Goal: Transaction & Acquisition: Purchase product/service

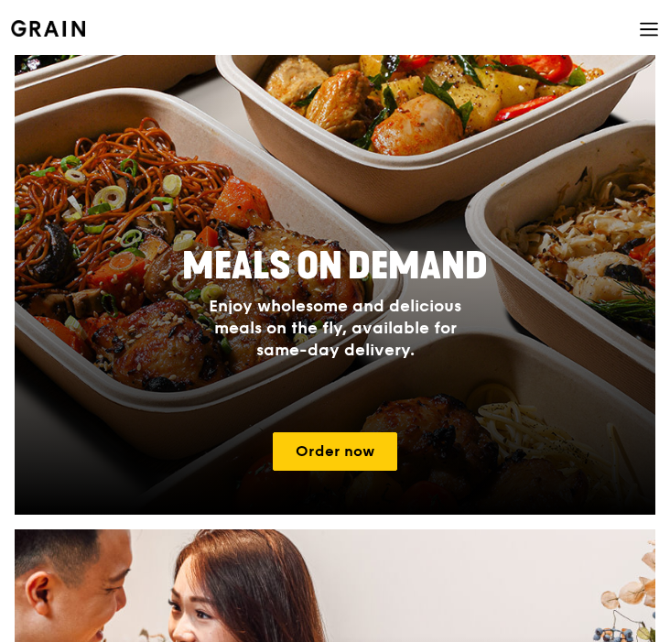
scroll to position [633, 0]
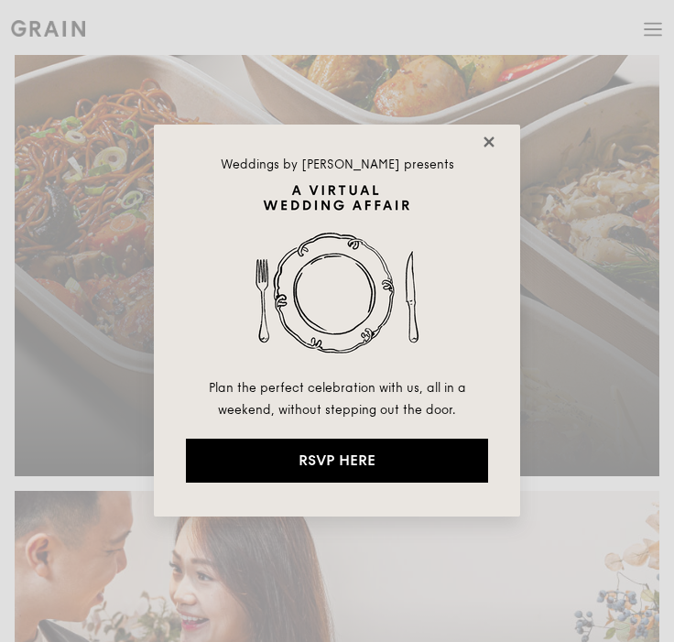
click at [488, 135] on icon at bounding box center [489, 142] width 16 height 16
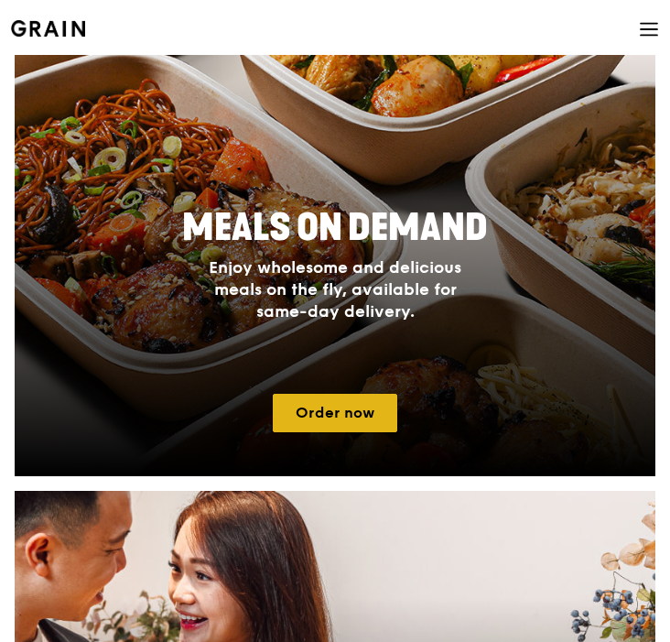
click at [365, 428] on link "Order now" at bounding box center [335, 413] width 125 height 38
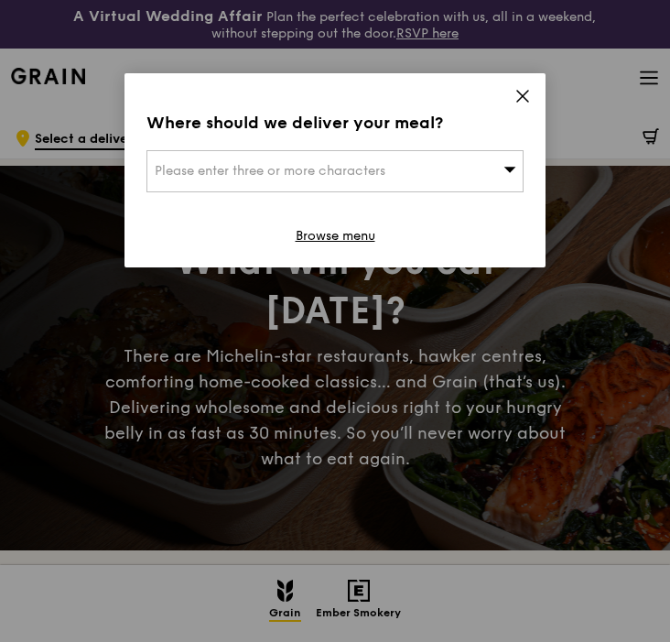
scroll to position [6, 0]
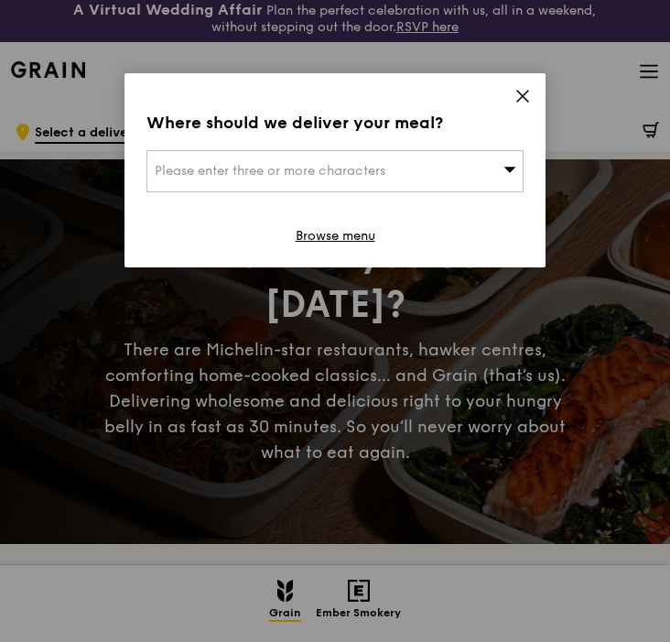
click at [509, 160] on div "Please enter three or more characters" at bounding box center [335, 171] width 377 height 42
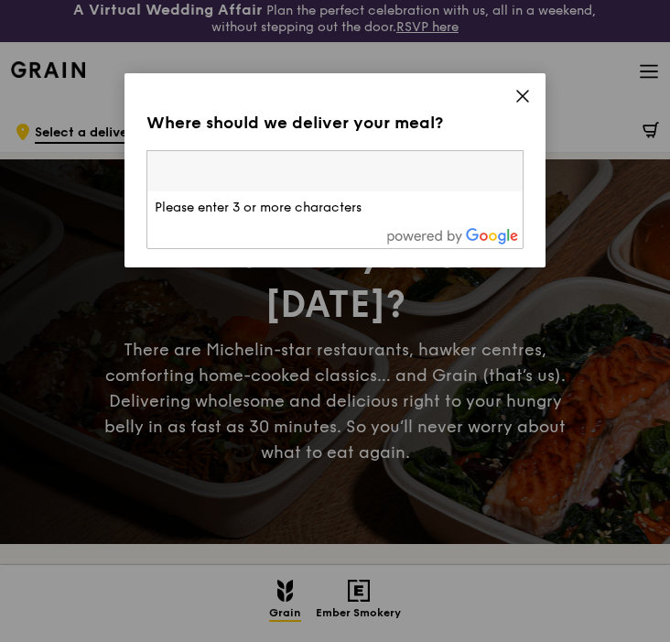
click at [491, 164] on input "search" at bounding box center [334, 171] width 375 height 40
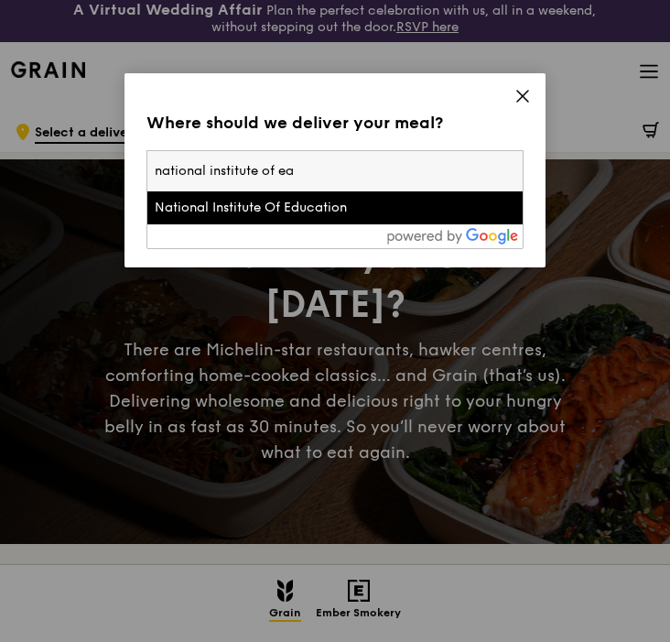
type input "national institute of ear"
click at [510, 169] on input "national institute of ear" at bounding box center [334, 171] width 375 height 40
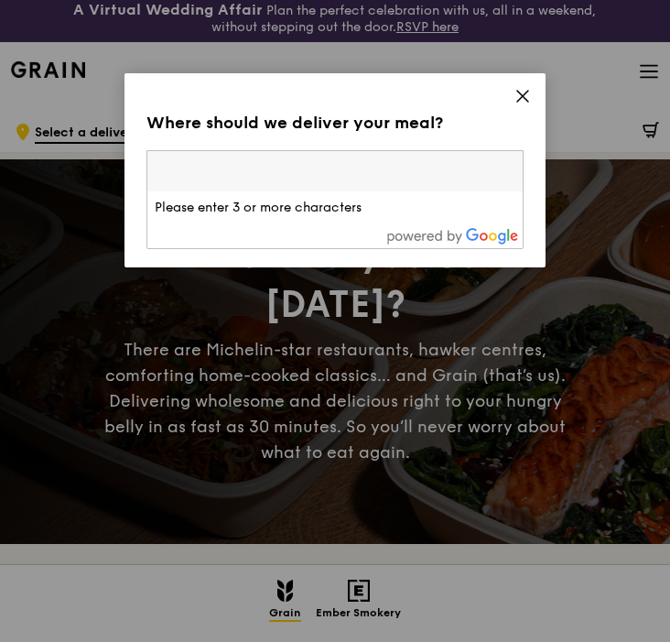
click at [429, 182] on input "search" at bounding box center [334, 171] width 375 height 40
type input "s"
type input "g"
click at [506, 163] on input "g" at bounding box center [334, 171] width 375 height 40
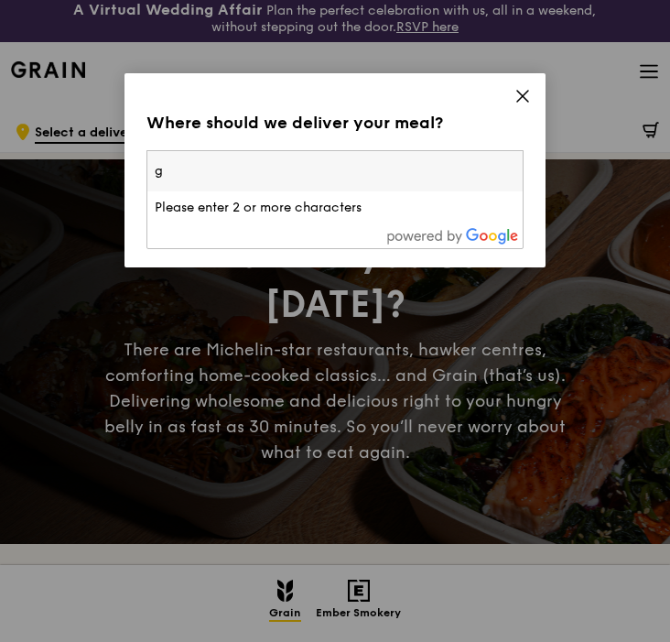
click at [516, 164] on input "g" at bounding box center [334, 171] width 375 height 40
click at [505, 178] on input "g" at bounding box center [334, 171] width 375 height 40
click at [510, 174] on input "g" at bounding box center [334, 171] width 375 height 40
click at [430, 146] on div "Where should we deliver your meal? Please enter three or more characters Please…" at bounding box center [335, 170] width 421 height 194
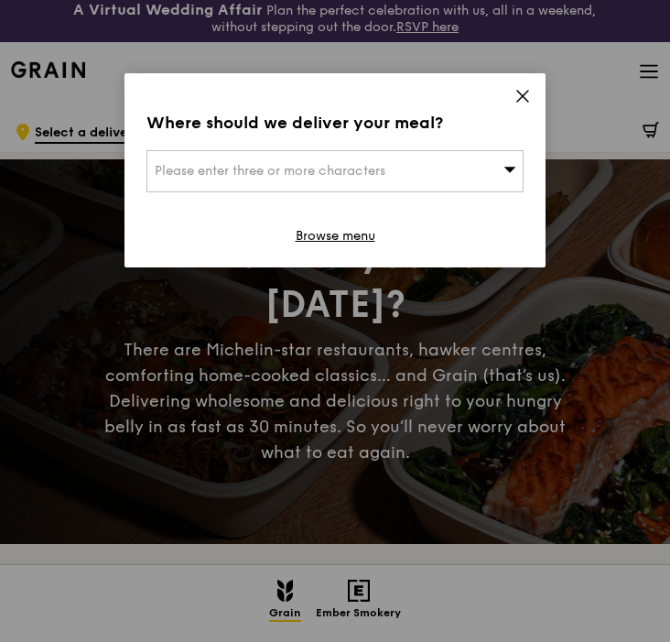
click at [429, 175] on div "Please enter three or more characters" at bounding box center [335, 171] width 377 height 42
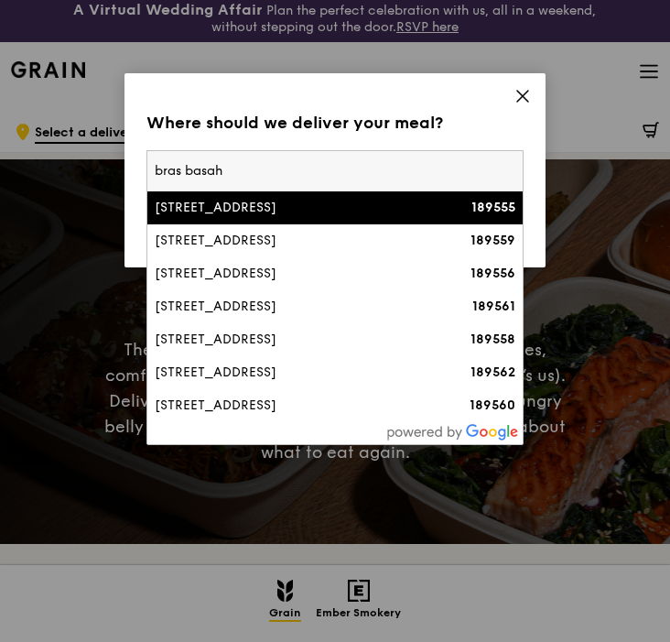
type input "bras basah"
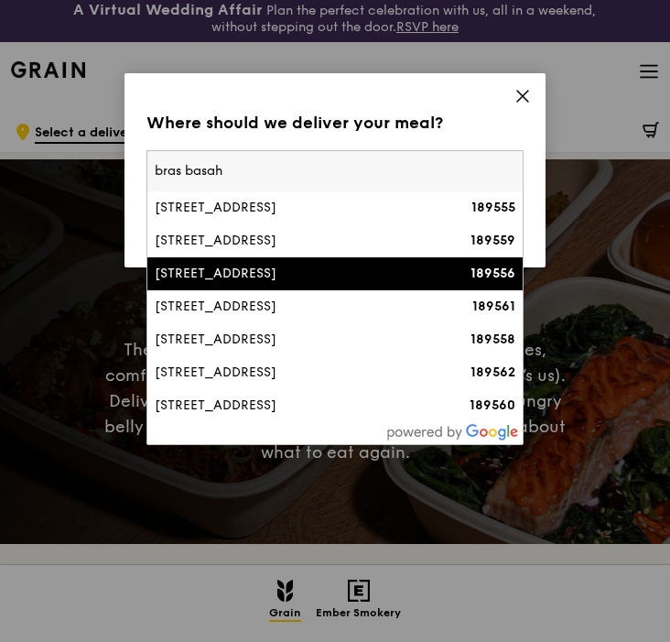
click at [277, 276] on div "[STREET_ADDRESS]" at bounding box center [290, 274] width 271 height 18
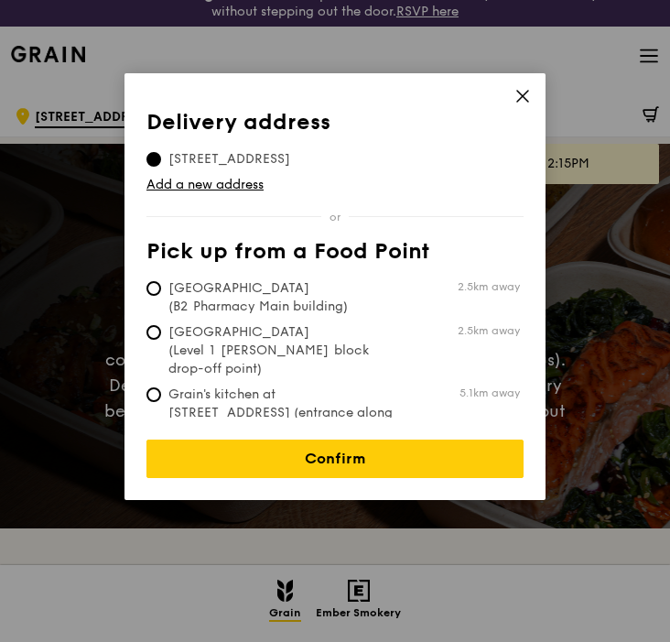
scroll to position [20, 0]
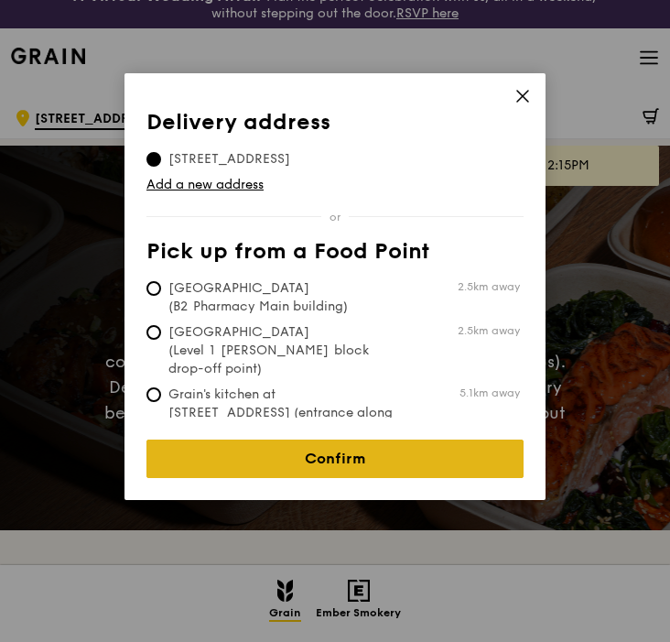
click at [381, 450] on link "Confirm" at bounding box center [335, 459] width 377 height 38
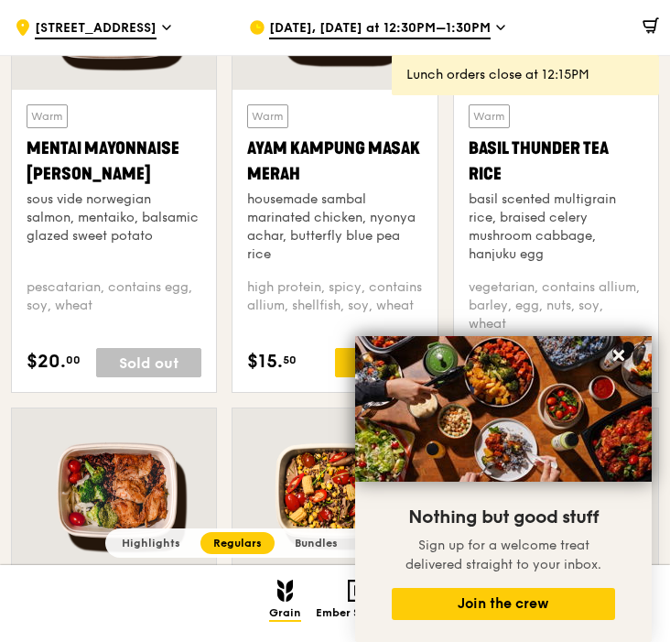
scroll to position [1681, 0]
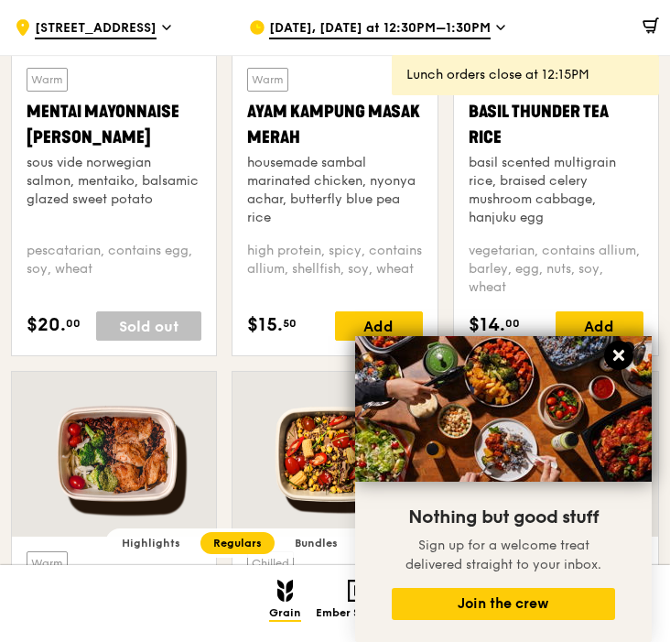
click at [615, 351] on icon at bounding box center [618, 355] width 11 height 11
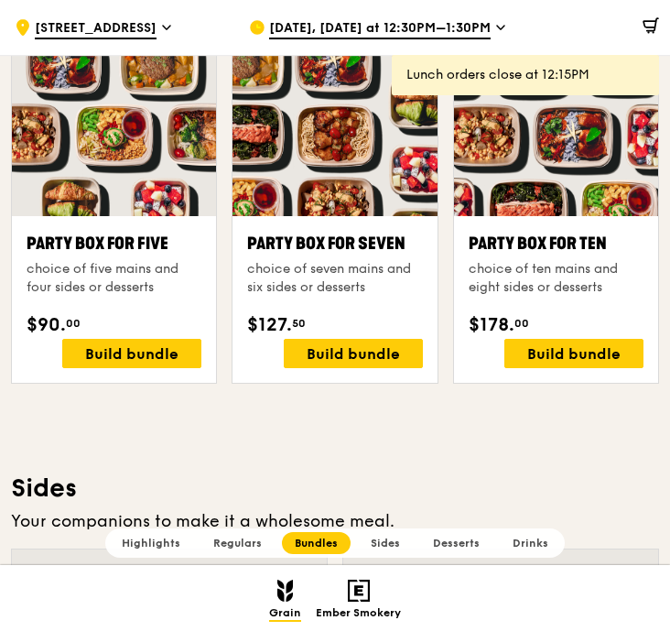
scroll to position [3413, 0]
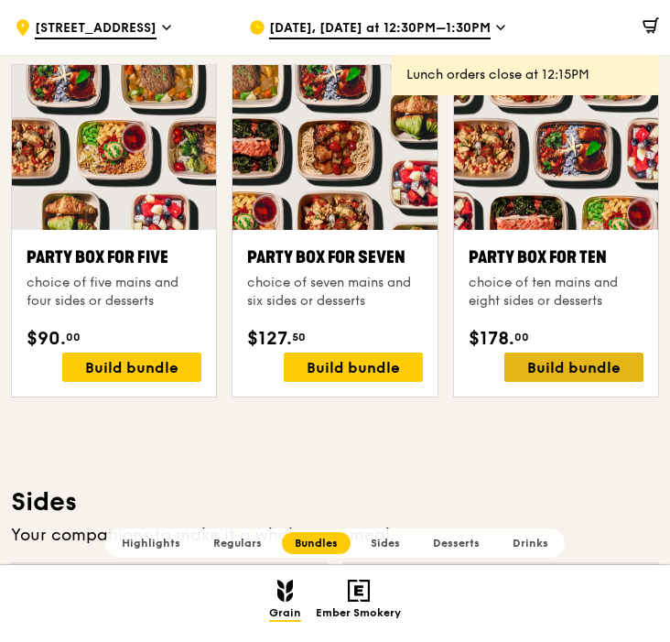
click at [549, 370] on div "Build bundle" at bounding box center [574, 367] width 139 height 29
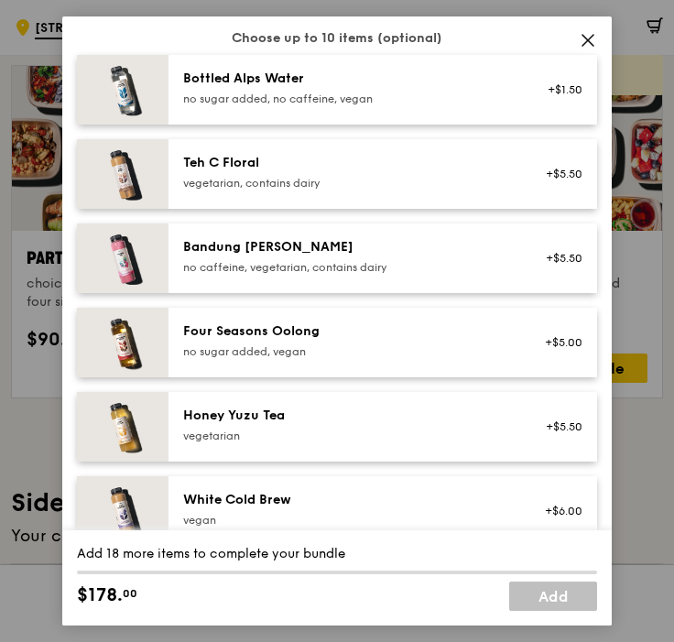
scroll to position [2365, 0]
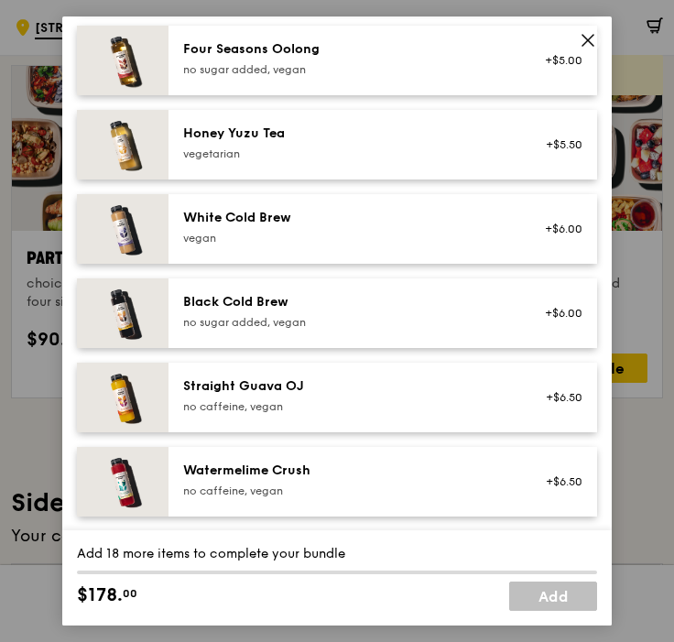
click at [583, 41] on icon at bounding box center [588, 40] width 16 height 16
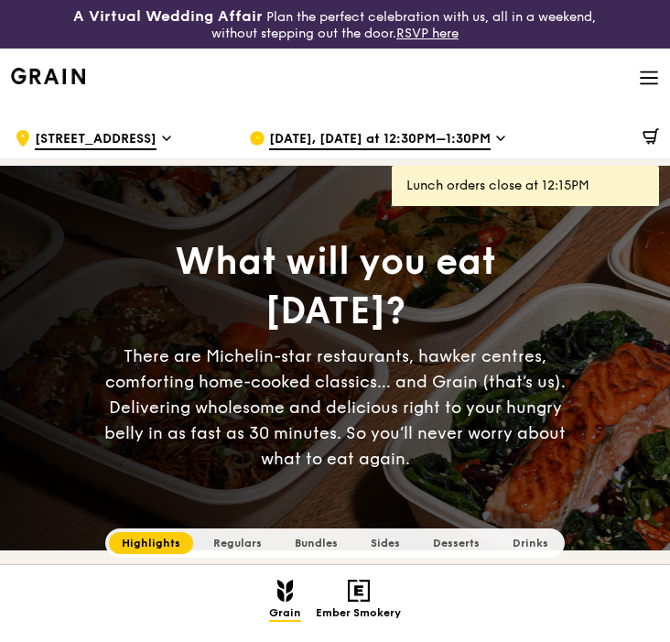
scroll to position [25, 0]
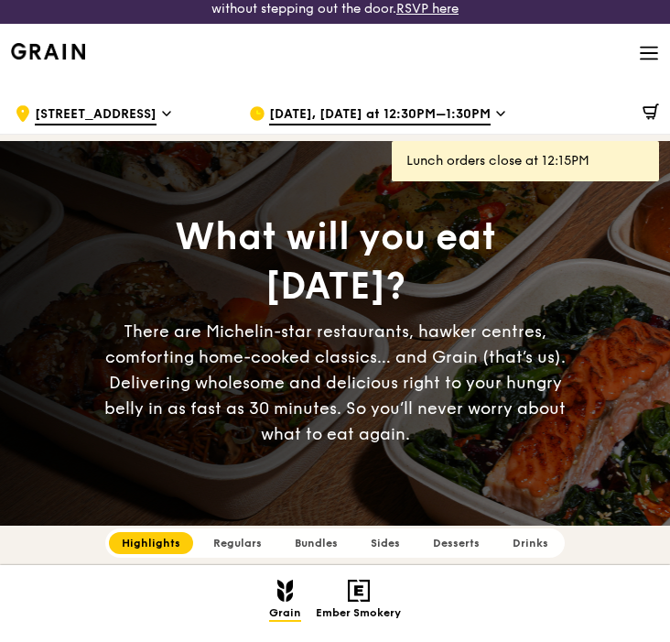
click at [476, 119] on div "$0.00" at bounding box center [569, 113] width 201 height 55
click at [487, 113] on div at bounding box center [569, 113] width 179 height 55
click at [494, 112] on div at bounding box center [569, 113] width 179 height 55
click at [461, 113] on span "[DATE], [DATE] at 12:30PM–1:30PM" at bounding box center [380, 115] width 222 height 20
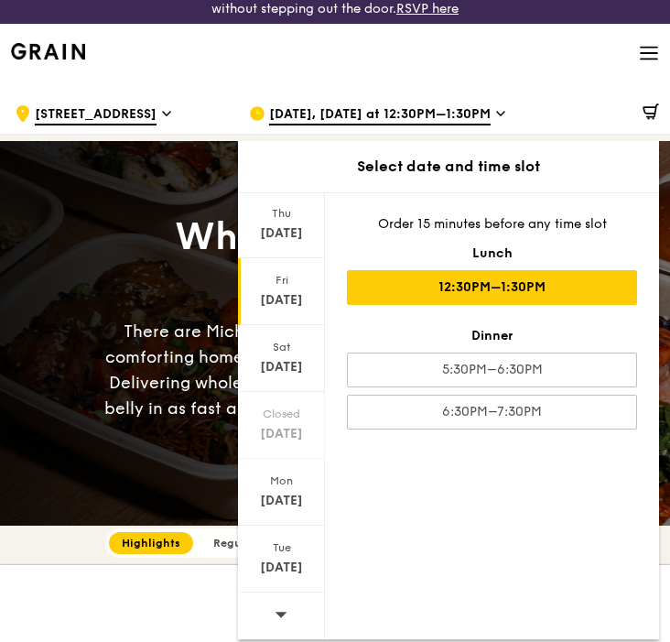
scroll to position [42, 0]
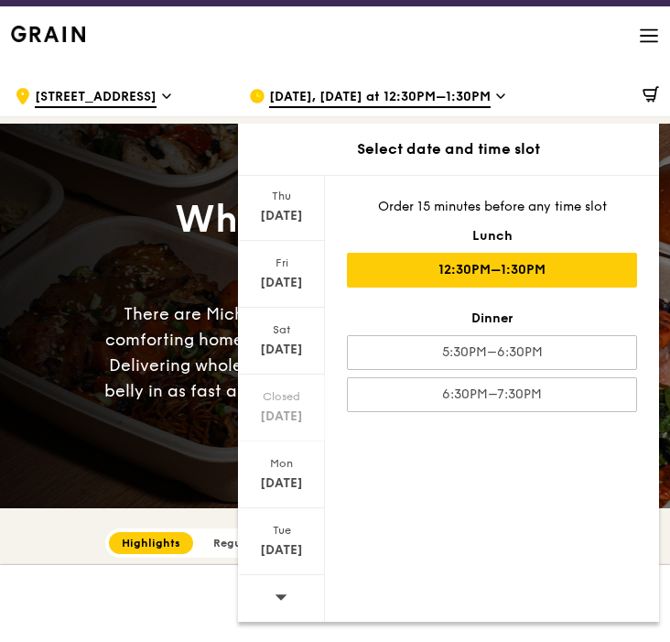
click at [281, 592] on icon at bounding box center [281, 597] width 13 height 14
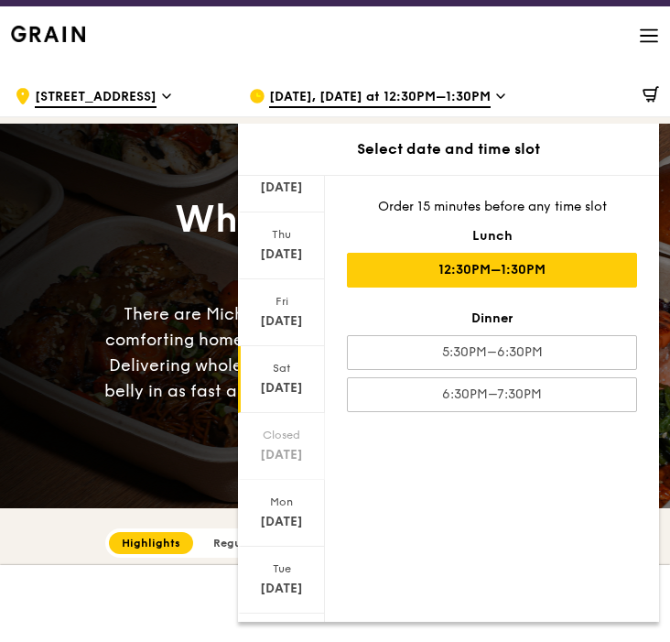
scroll to position [0, 0]
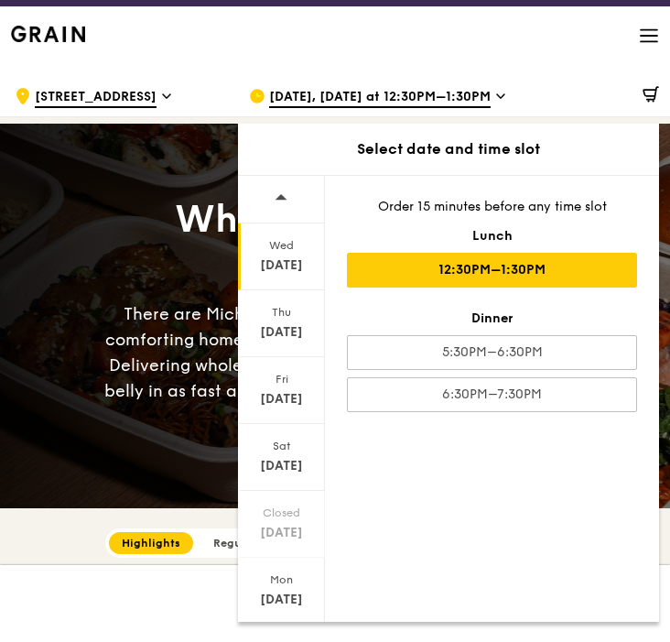
click at [289, 250] on div "Wed" at bounding box center [281, 245] width 81 height 15
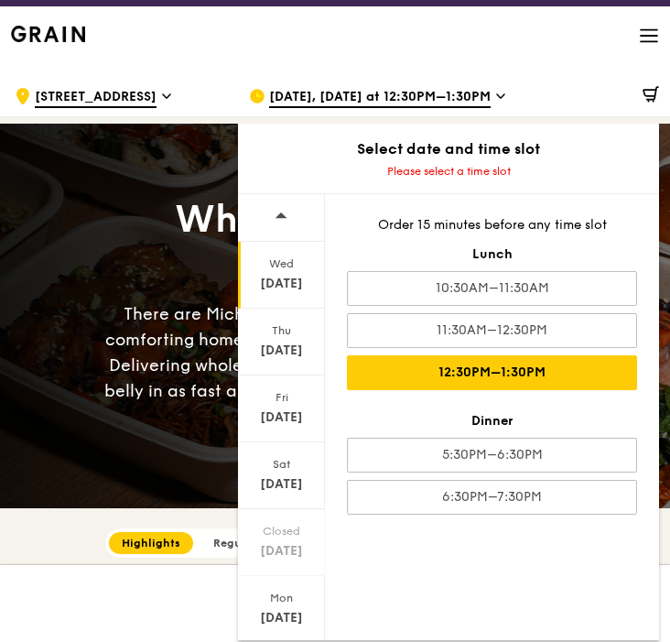
click at [520, 359] on div "12:30PM–1:30PM" at bounding box center [492, 372] width 290 height 35
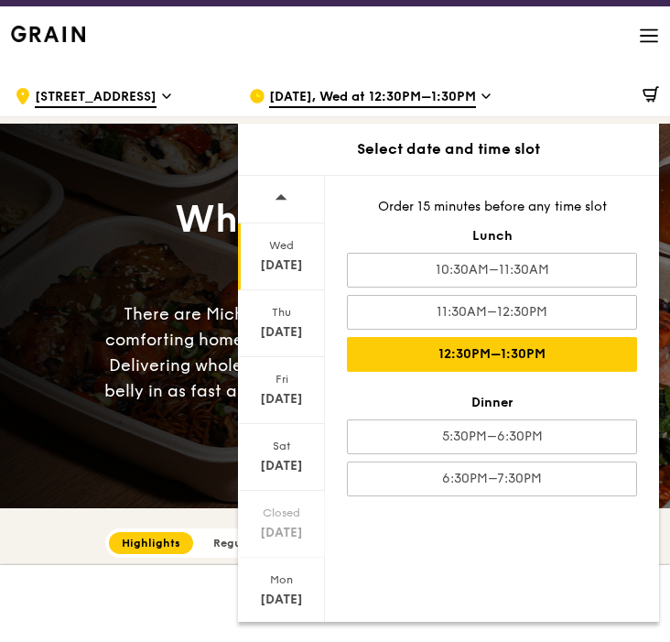
click at [144, 201] on div "What will you eat [DATE]? There are Michelin-star restaurants, hawker centres, …" at bounding box center [335, 316] width 670 height 286
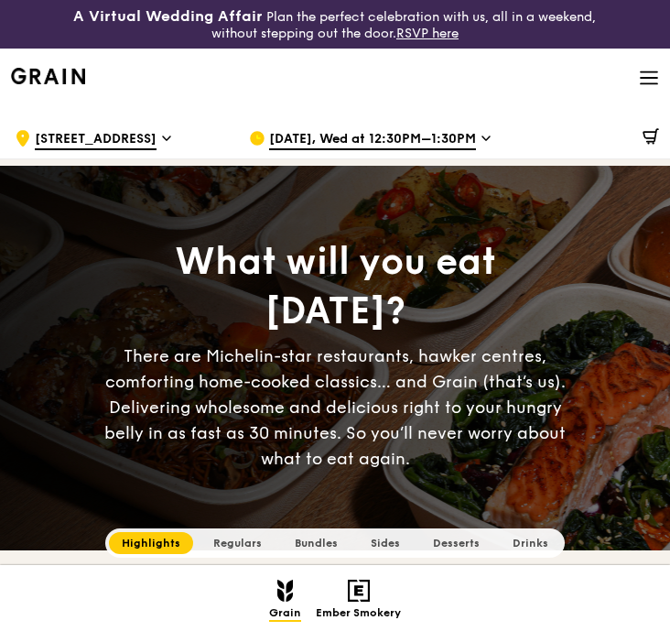
scroll to position [8, 0]
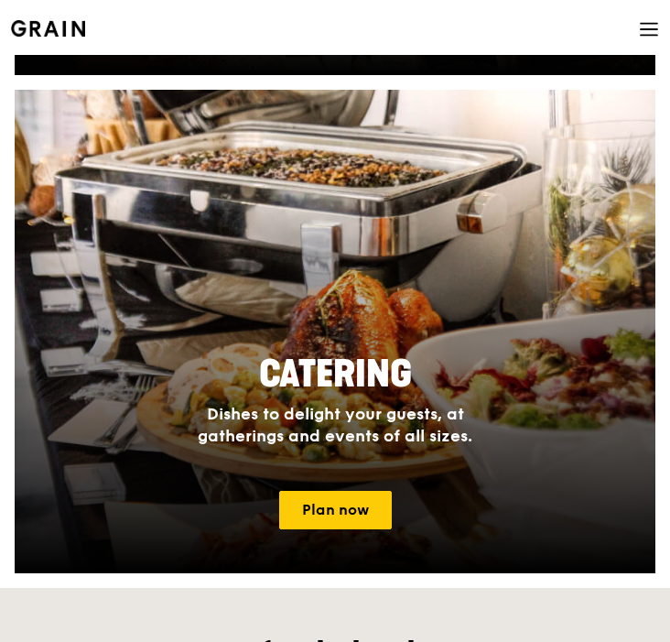
scroll to position [1503, 0]
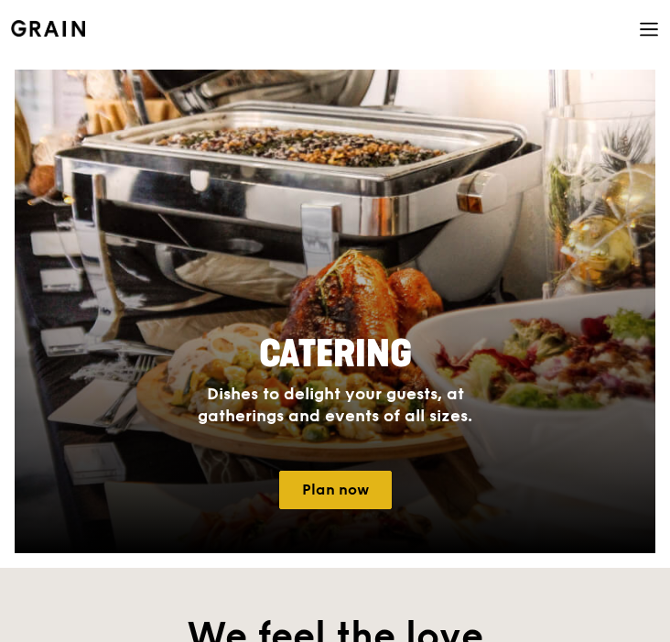
click at [343, 496] on link "Plan now" at bounding box center [335, 490] width 113 height 38
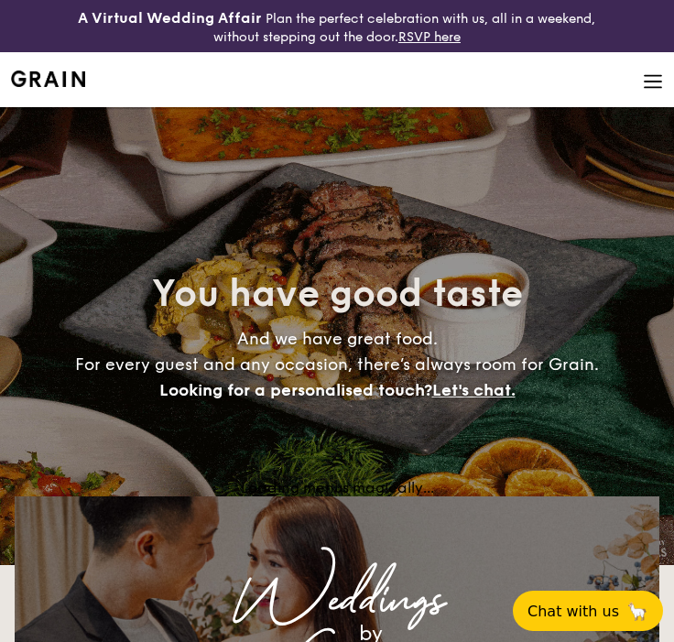
select select
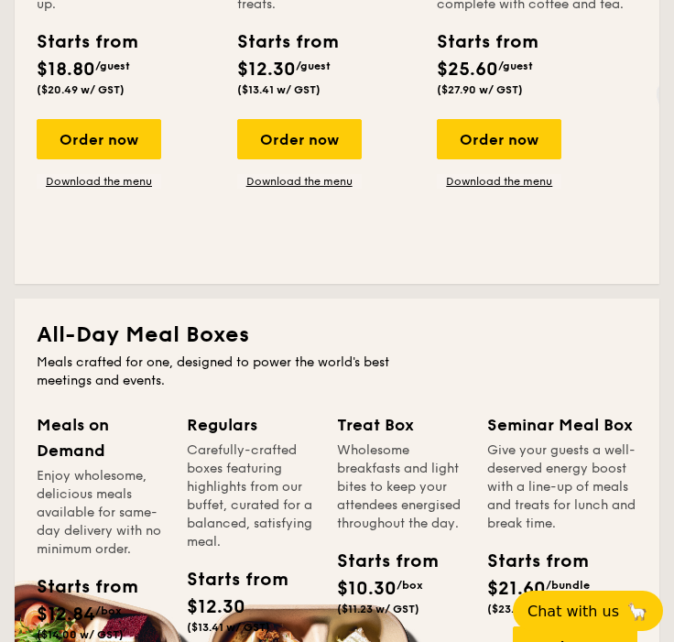
scroll to position [296, 0]
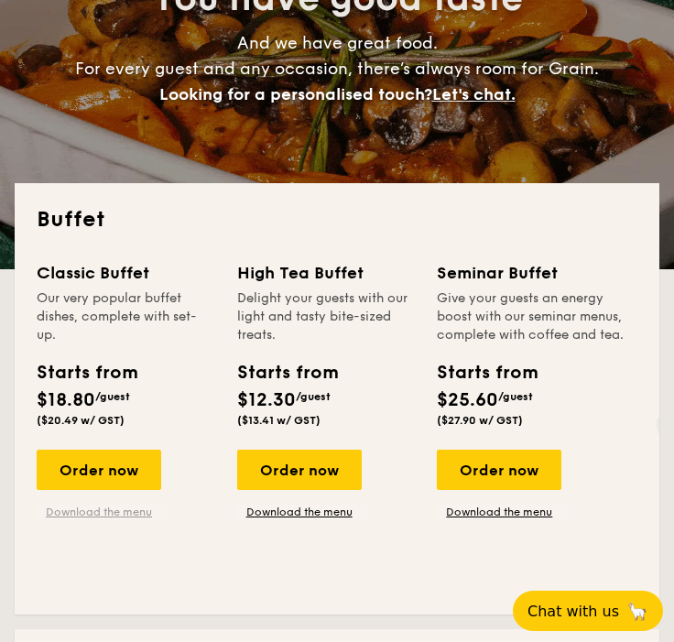
click at [114, 516] on link "Download the menu" at bounding box center [99, 512] width 125 height 15
